Goal: Obtain resource: Download file/media

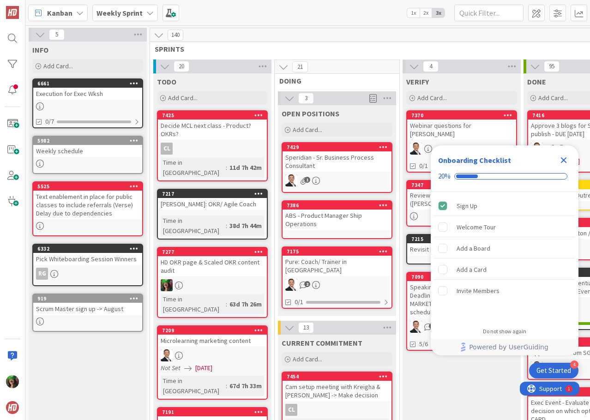
drag, startPoint x: 565, startPoint y: 157, endPoint x: 588, endPoint y: 154, distance: 23.8
click at [565, 158] on icon "Close Checklist" at bounding box center [563, 160] width 11 height 11
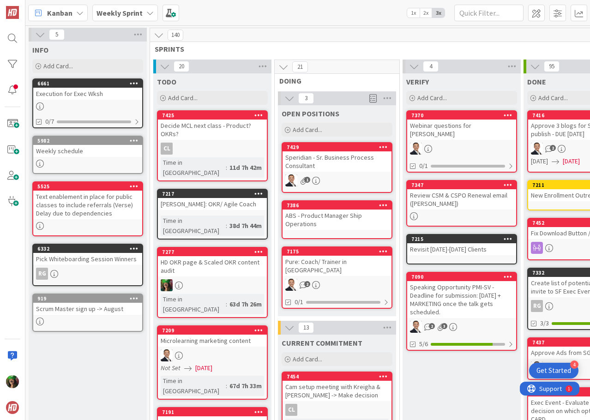
click at [135, 17] on b "Weekly Sprint" at bounding box center [120, 12] width 46 height 9
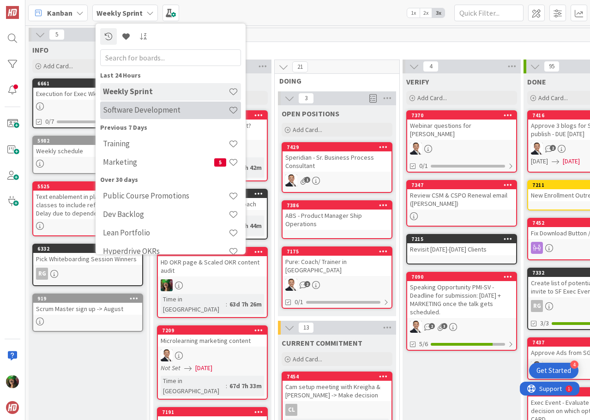
click at [149, 113] on h4 "Software Development" at bounding box center [166, 109] width 126 height 9
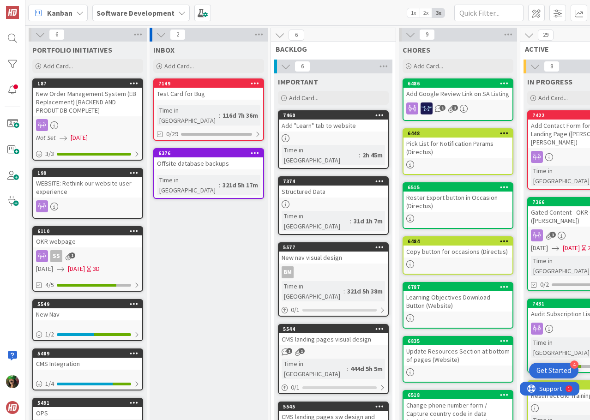
scroll to position [0, 370]
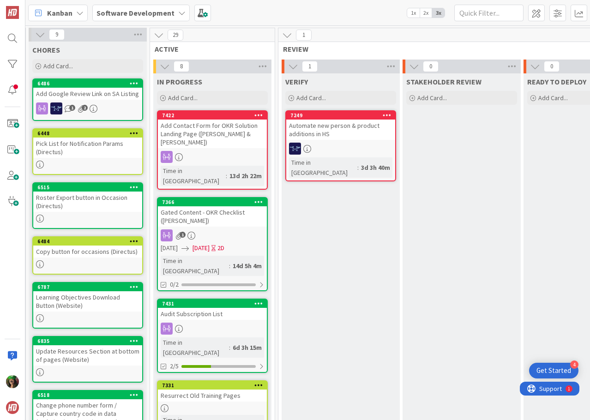
click at [213, 230] on div "1" at bounding box center [212, 236] width 109 height 12
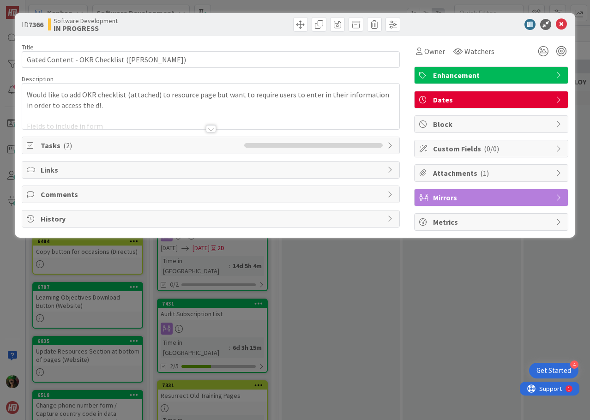
click at [212, 125] on div at bounding box center [211, 128] width 10 height 7
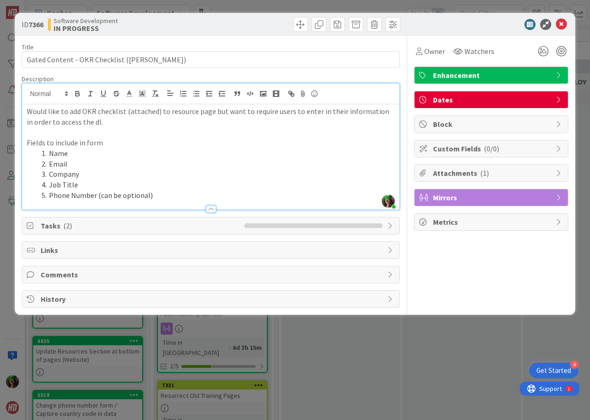
click at [209, 226] on span "Tasks ( 2 )" at bounding box center [140, 225] width 199 height 11
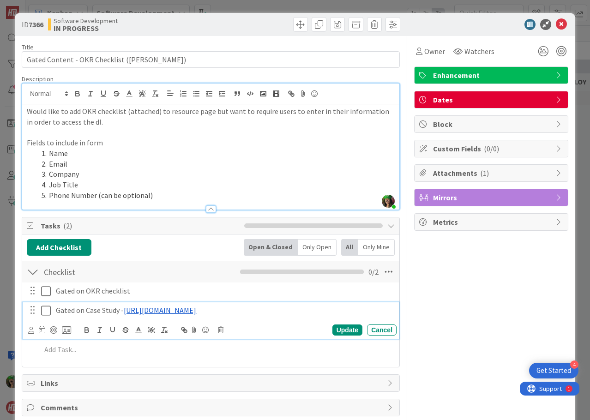
click at [196, 309] on link "https://hyperdriveagile.com/downloads/from-silos-to-strategy-how-leading-compan…" at bounding box center [160, 310] width 73 height 9
click at [211, 336] on link "https://hyperdriveagile.com/downloads/from-silos-to-strategy-how-leading-compan…" at bounding box center [184, 339] width 63 height 12
